Goal: Register for event/course

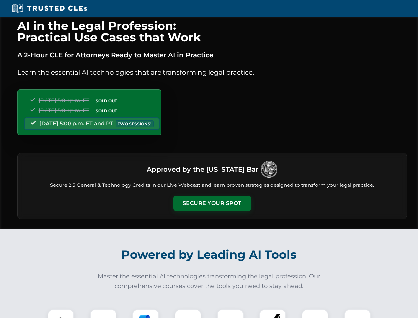
click at [212, 203] on button "Secure Your Spot" at bounding box center [213, 203] width 78 height 15
click at [61, 314] on img at bounding box center [60, 322] width 19 height 19
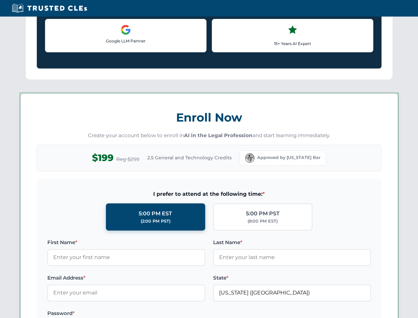
click at [146, 314] on label "Password *" at bounding box center [126, 313] width 158 height 8
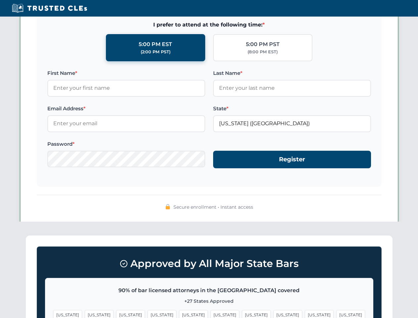
click at [305, 314] on span "[US_STATE]" at bounding box center [319, 315] width 29 height 10
